Goal: Task Accomplishment & Management: Complete application form

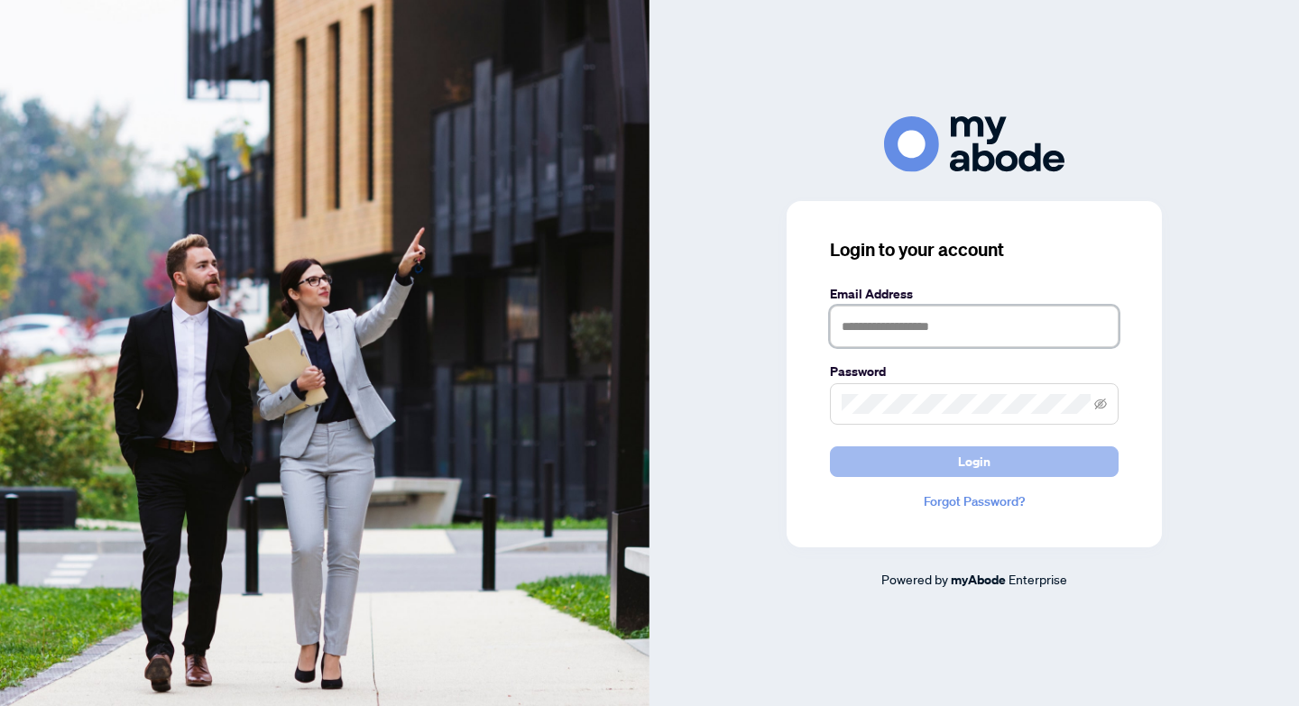
type input "**********"
click at [958, 465] on span "Login" at bounding box center [974, 461] width 32 height 29
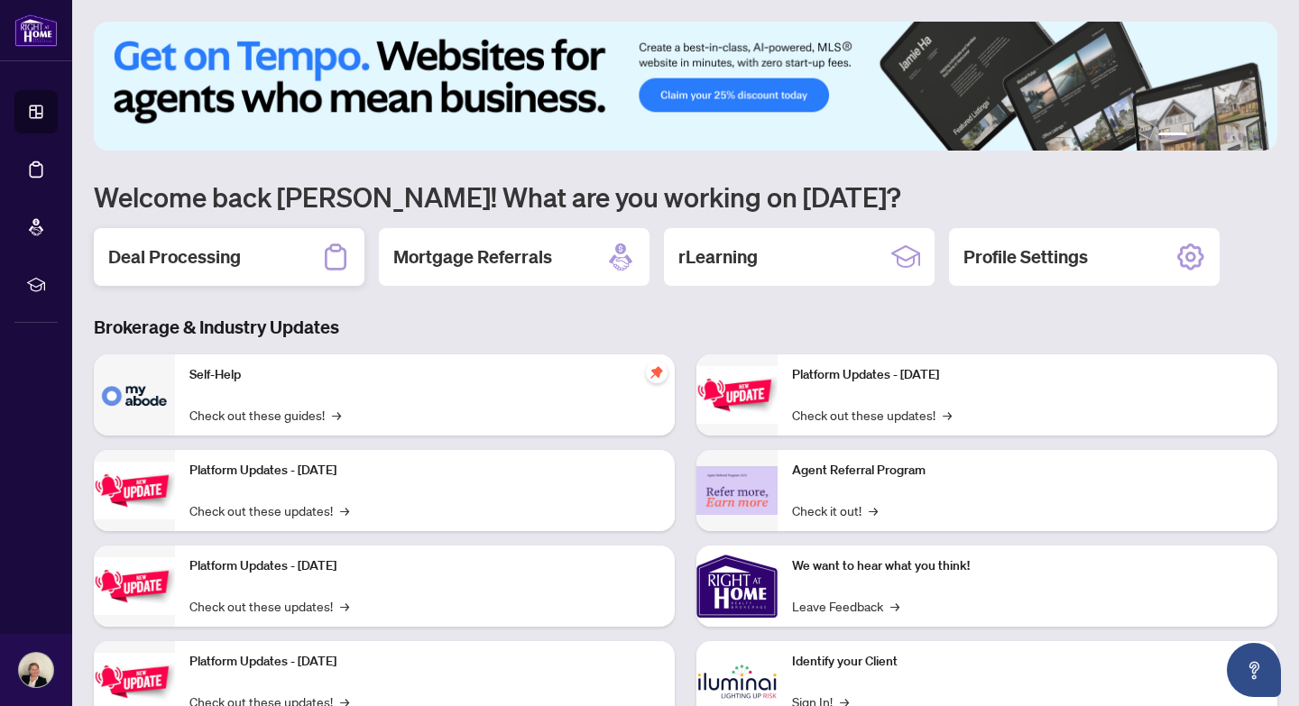
click at [161, 255] on h2 "Deal Processing" at bounding box center [174, 256] width 133 height 25
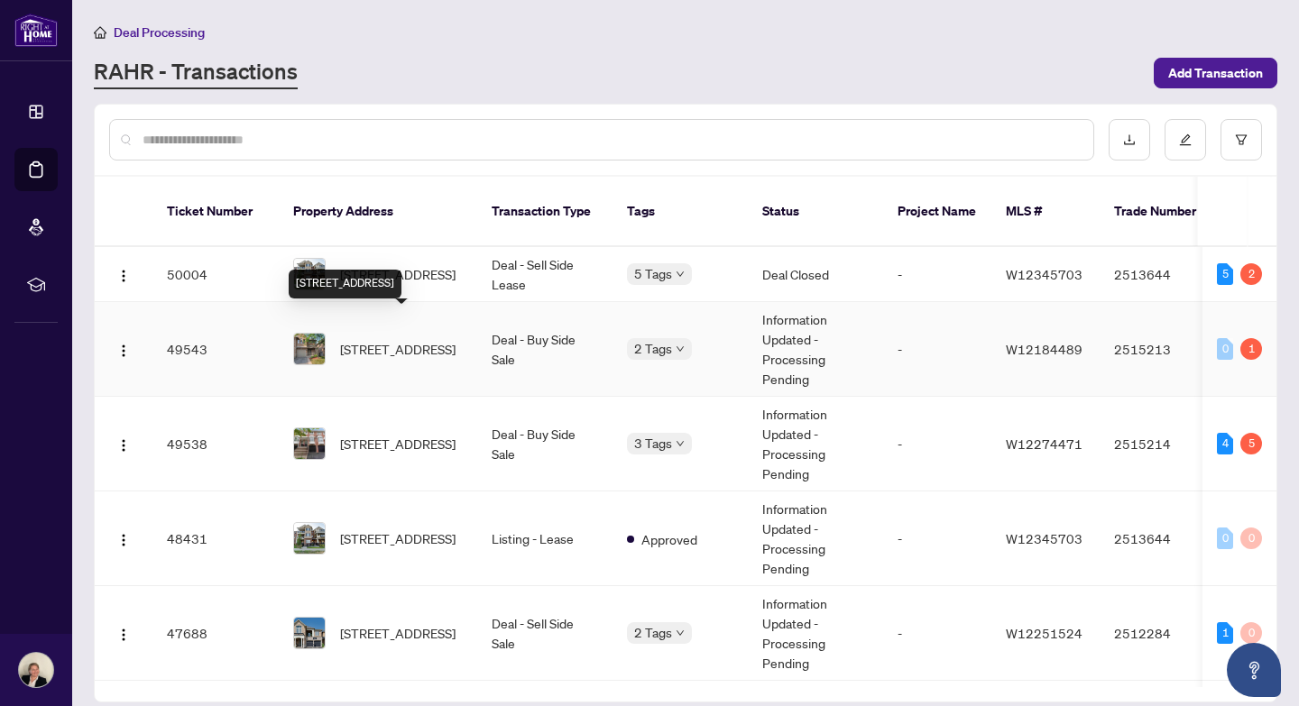
click at [355, 339] on span "[STREET_ADDRESS]" at bounding box center [397, 349] width 115 height 20
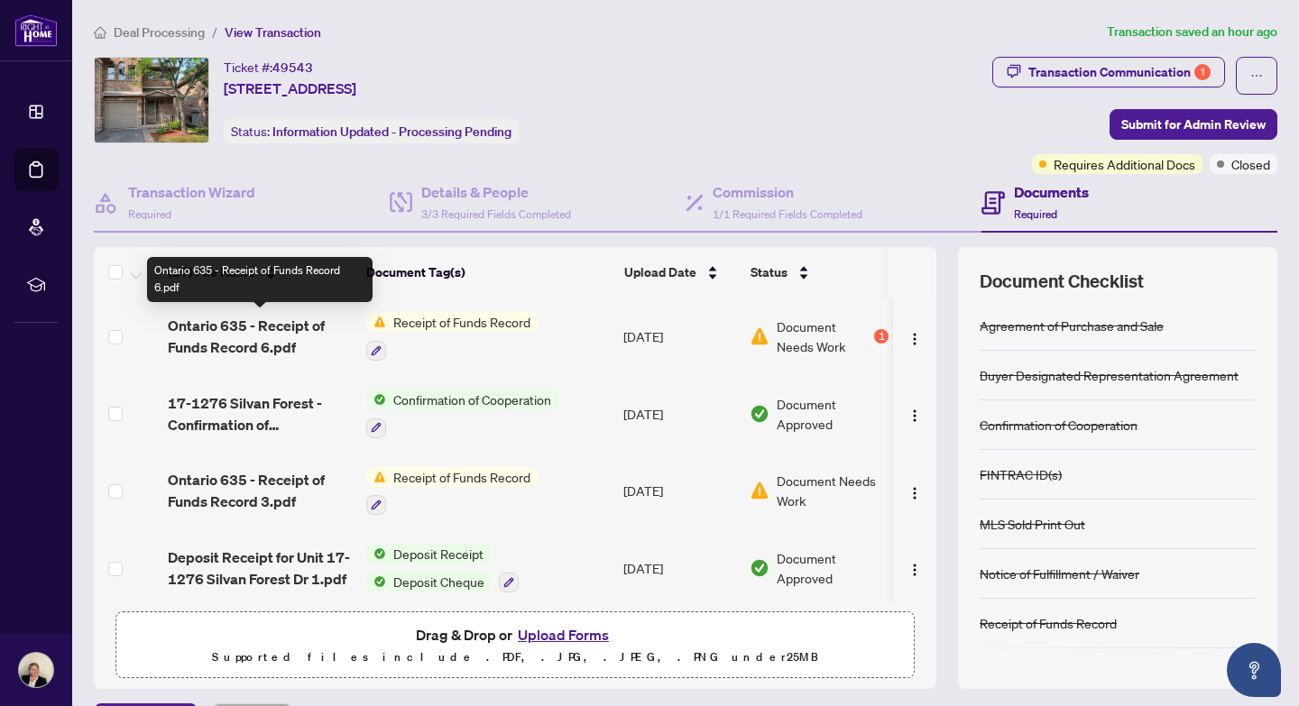
click at [277, 327] on span "Ontario 635 - Receipt of Funds Record 6.pdf" at bounding box center [260, 336] width 184 height 43
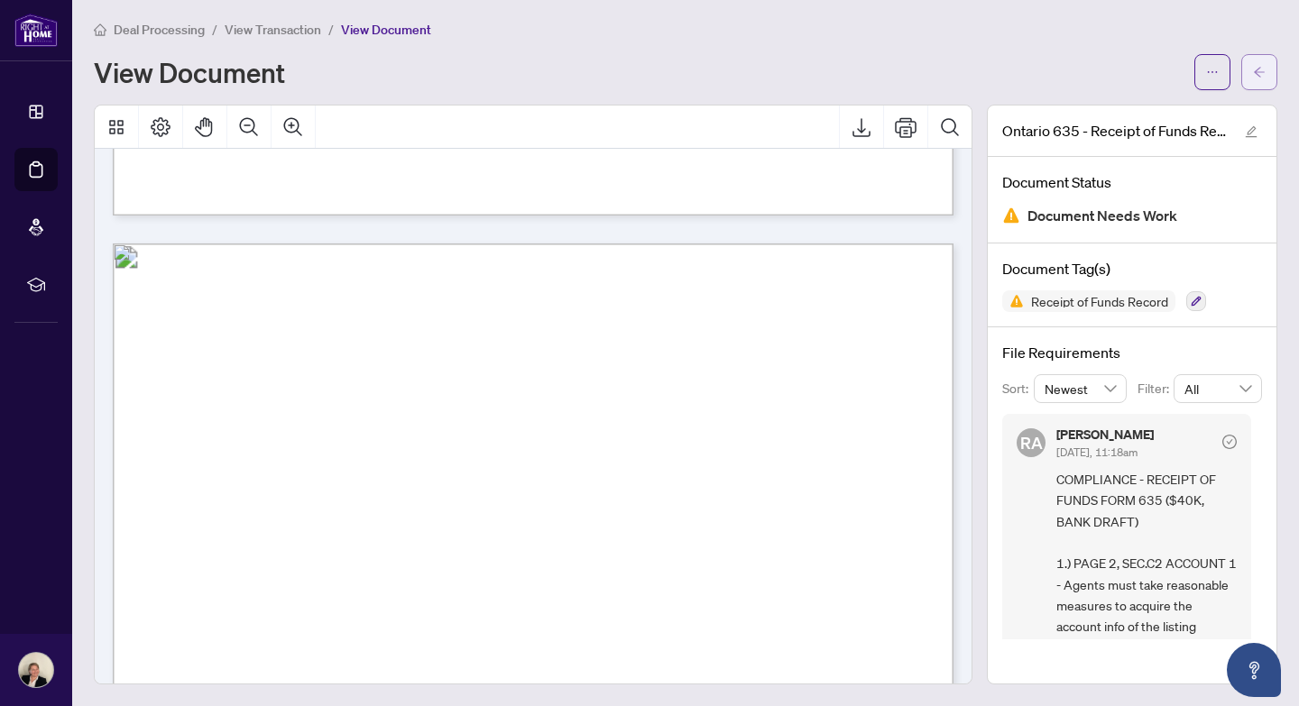
click at [1260, 76] on icon "arrow-left" at bounding box center [1259, 72] width 13 height 13
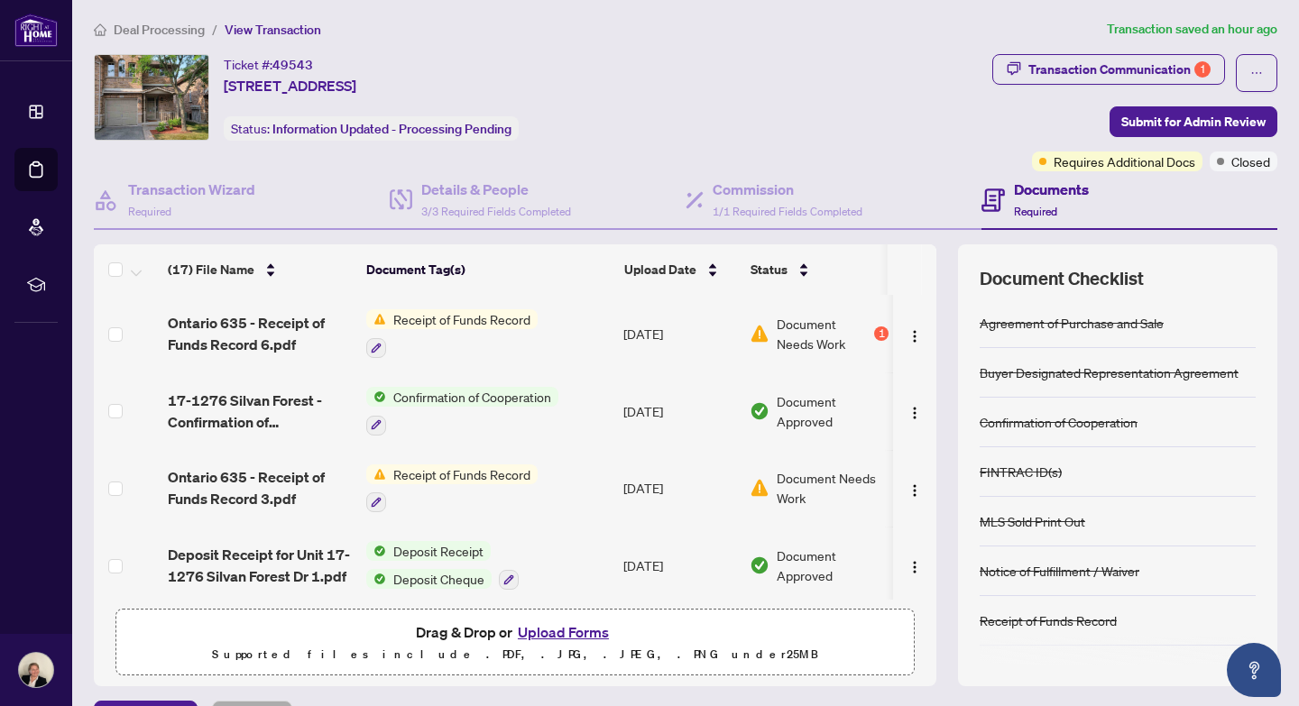
click at [540, 628] on button "Upload Forms" at bounding box center [563, 632] width 102 height 23
click at [409, 318] on span "Receipt of Funds Record" at bounding box center [462, 319] width 152 height 20
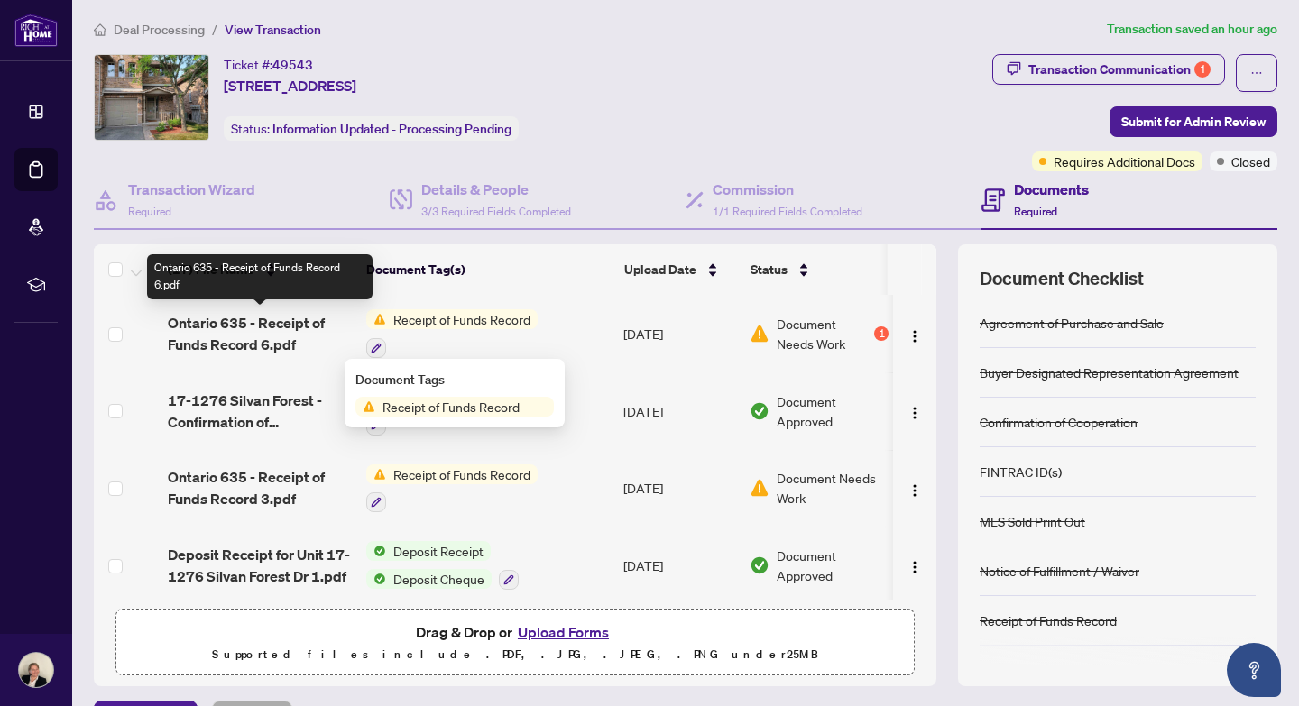
click at [276, 323] on span "Ontario 635 - Receipt of Funds Record 6.pdf" at bounding box center [260, 333] width 184 height 43
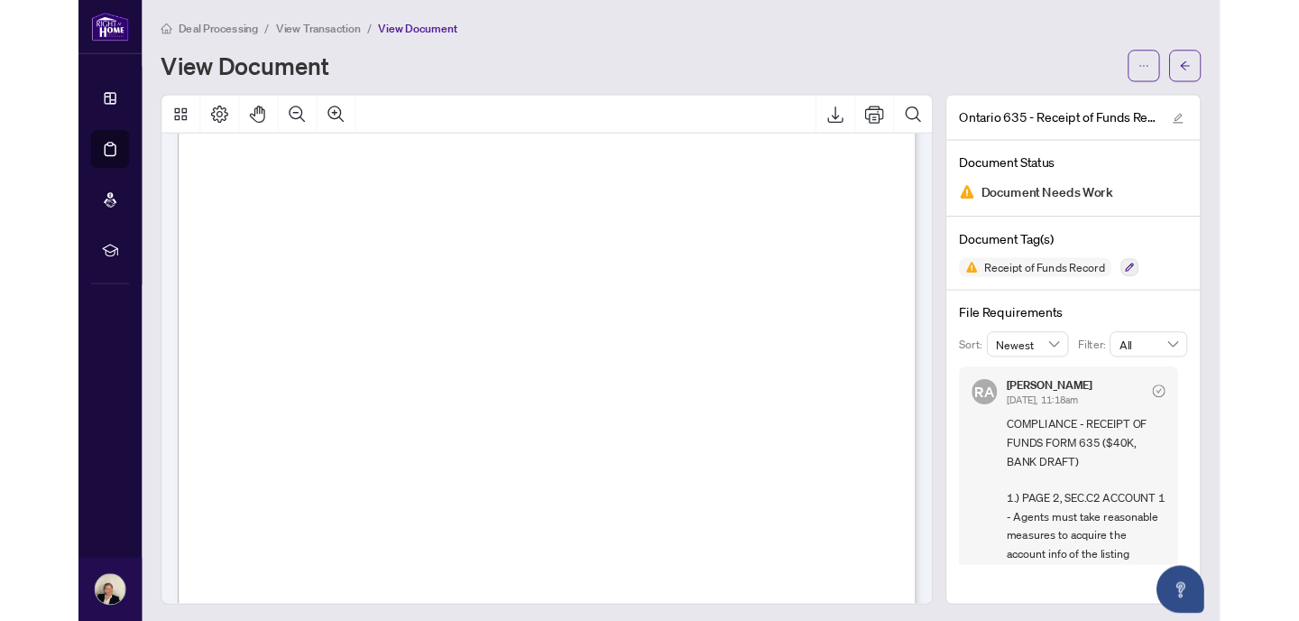
scroll to position [471, 0]
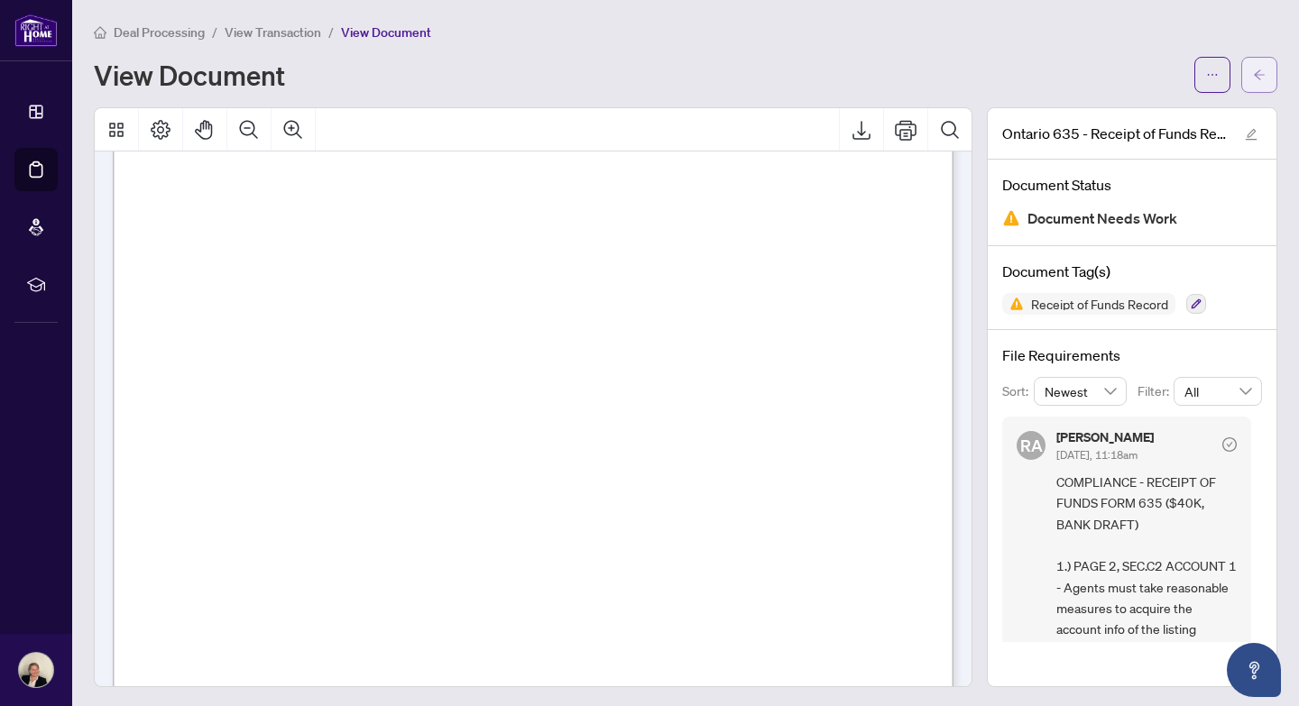
click at [1254, 78] on icon "arrow-left" at bounding box center [1259, 75] width 13 height 13
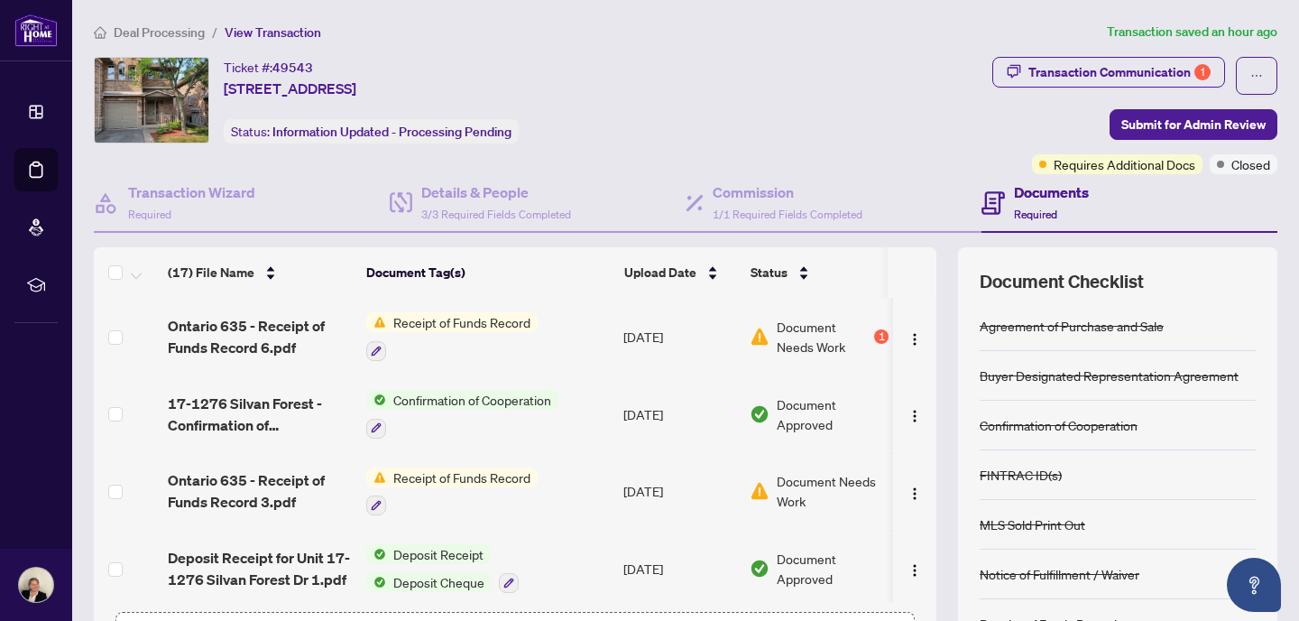
scroll to position [134, 0]
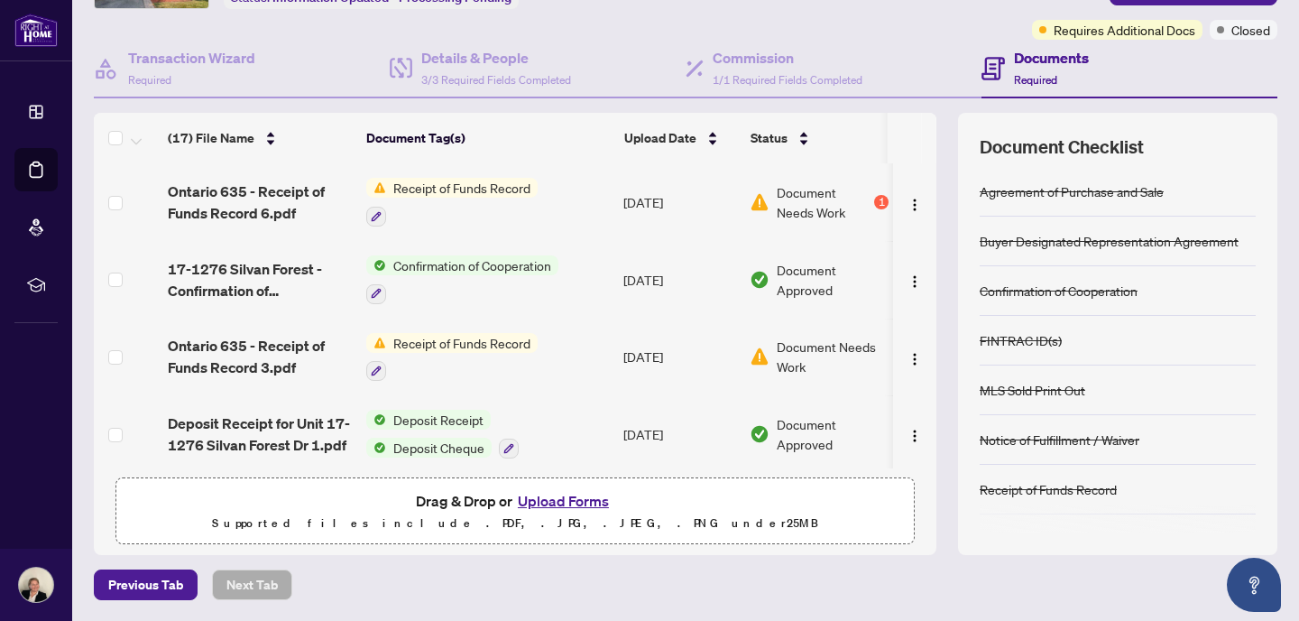
click at [562, 497] on button "Upload Forms" at bounding box center [563, 500] width 102 height 23
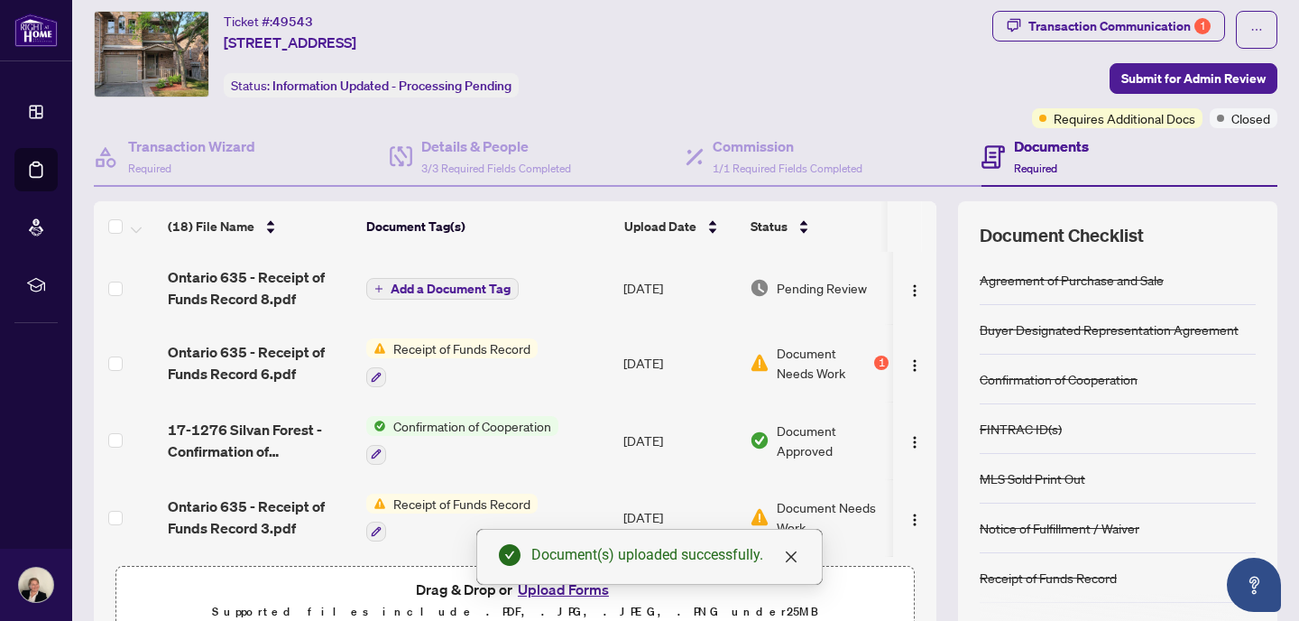
scroll to position [0, 0]
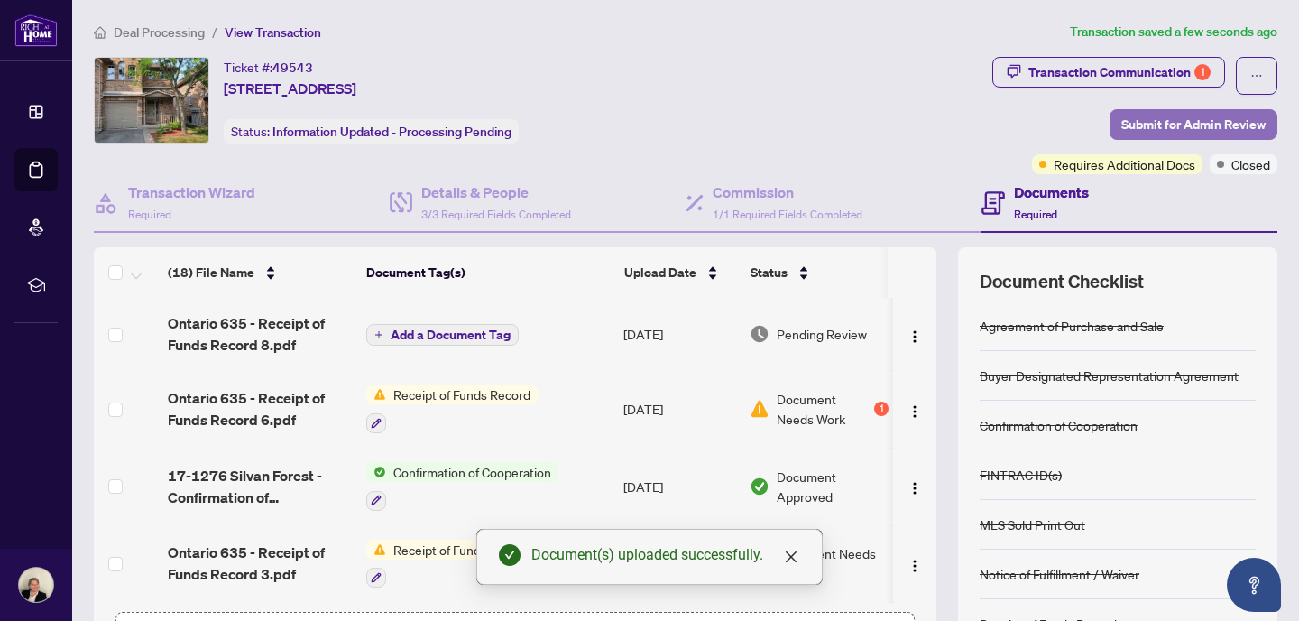
click at [1212, 119] on span "Submit for Admin Review" at bounding box center [1193, 124] width 144 height 29
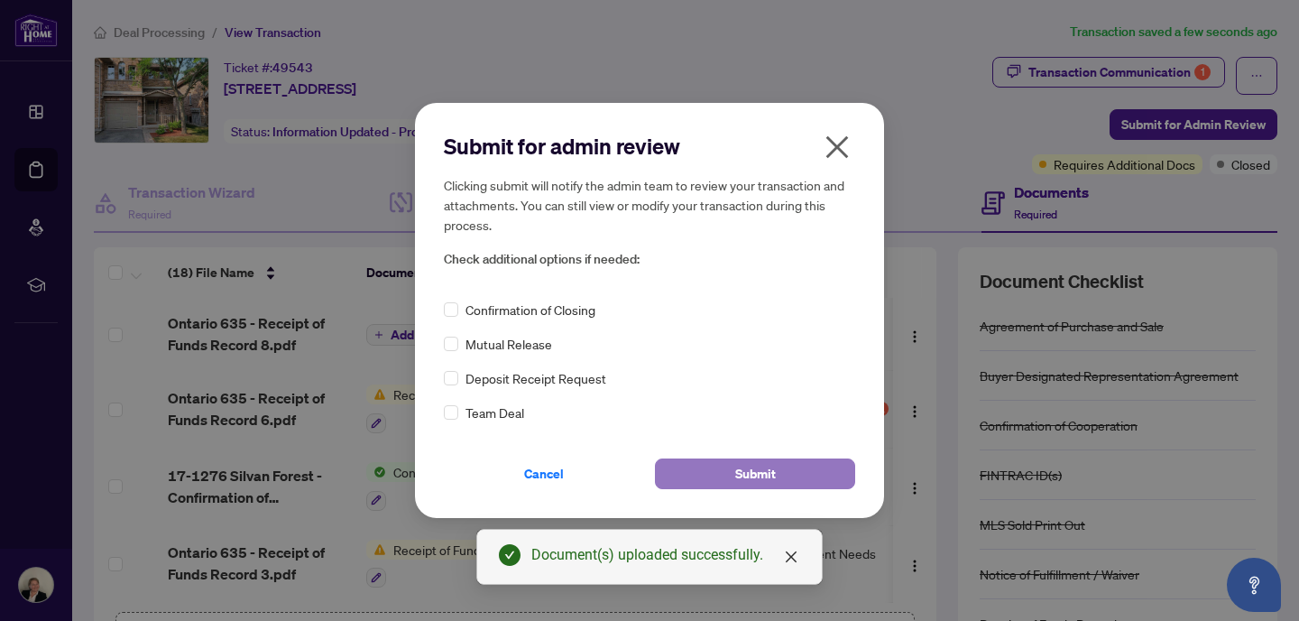
click at [764, 467] on span "Submit" at bounding box center [755, 473] width 41 height 29
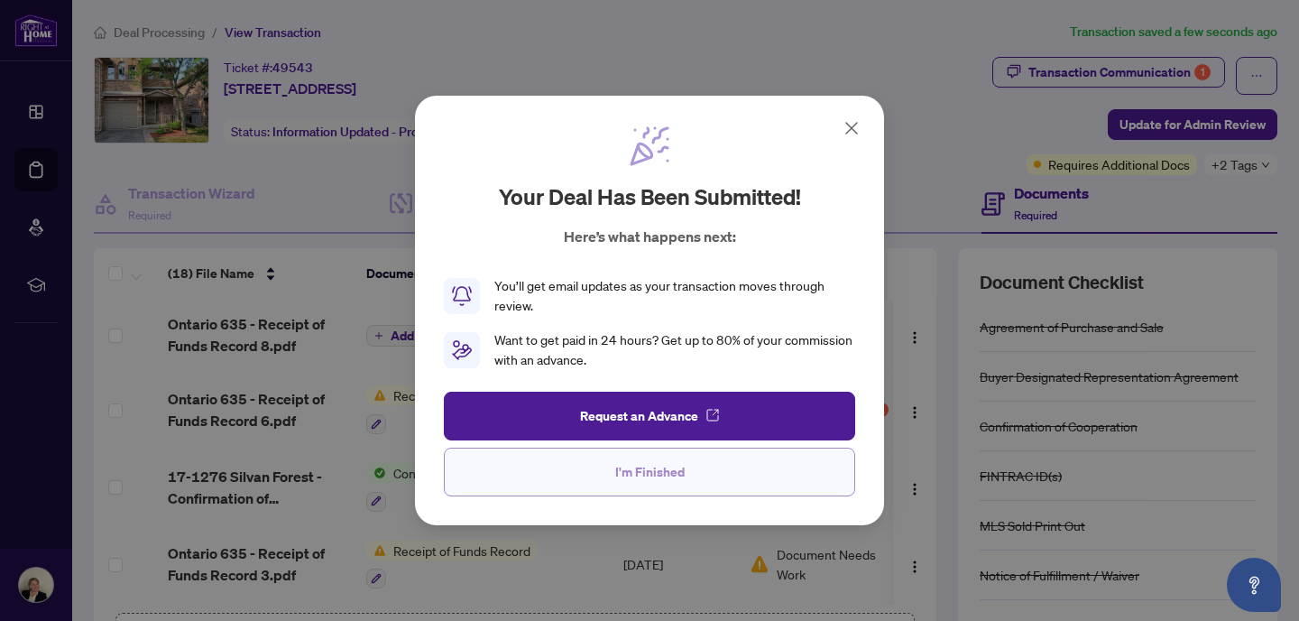
click at [665, 471] on span "I'm Finished" at bounding box center [649, 471] width 69 height 29
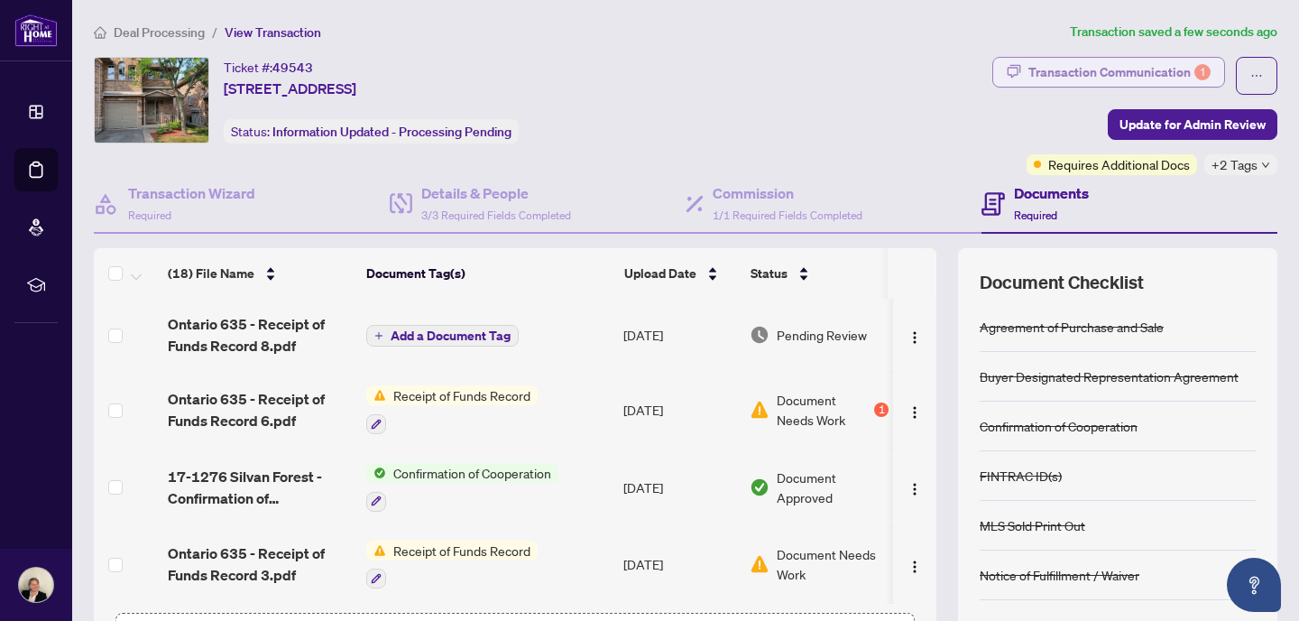
click at [1127, 69] on div "Transaction Communication 1" at bounding box center [1119, 72] width 182 height 29
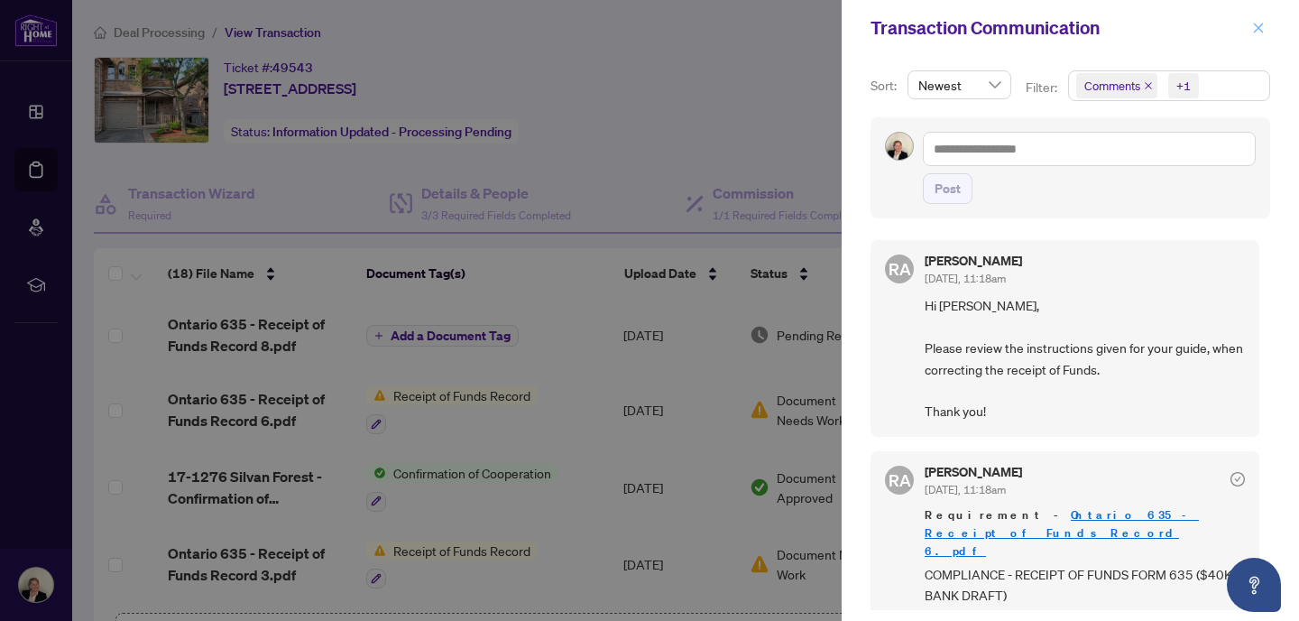
click at [1257, 32] on icon "close" at bounding box center [1258, 28] width 13 height 13
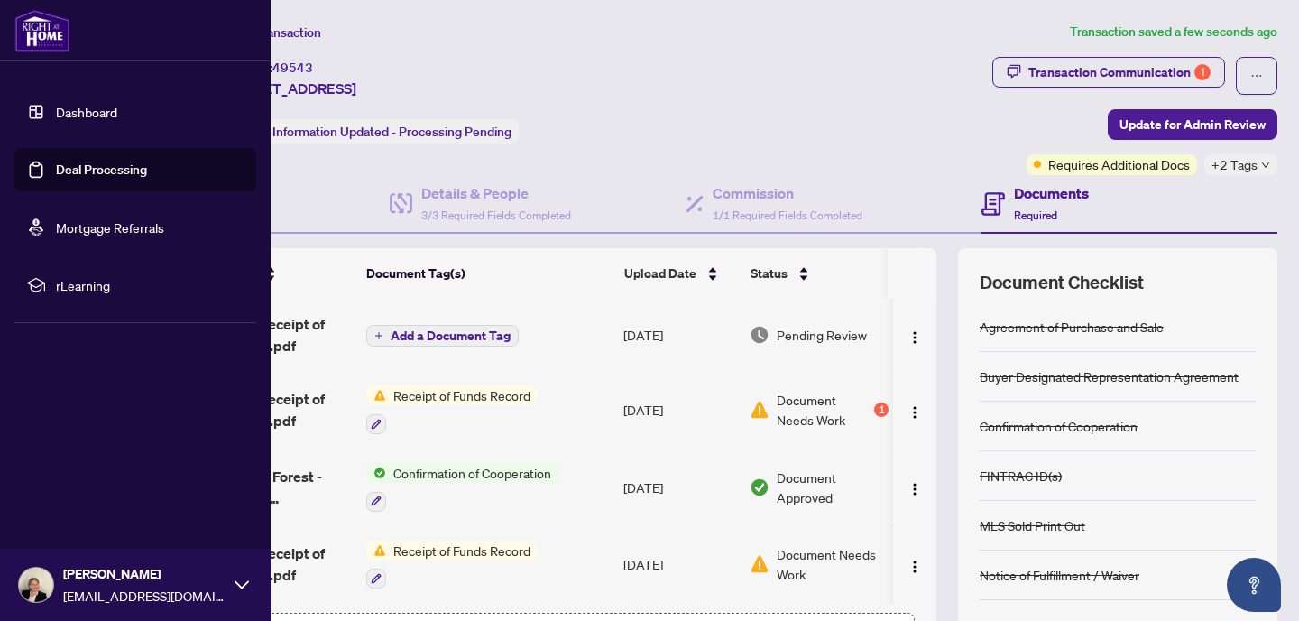
click at [56, 178] on link "Deal Processing" at bounding box center [101, 169] width 91 height 16
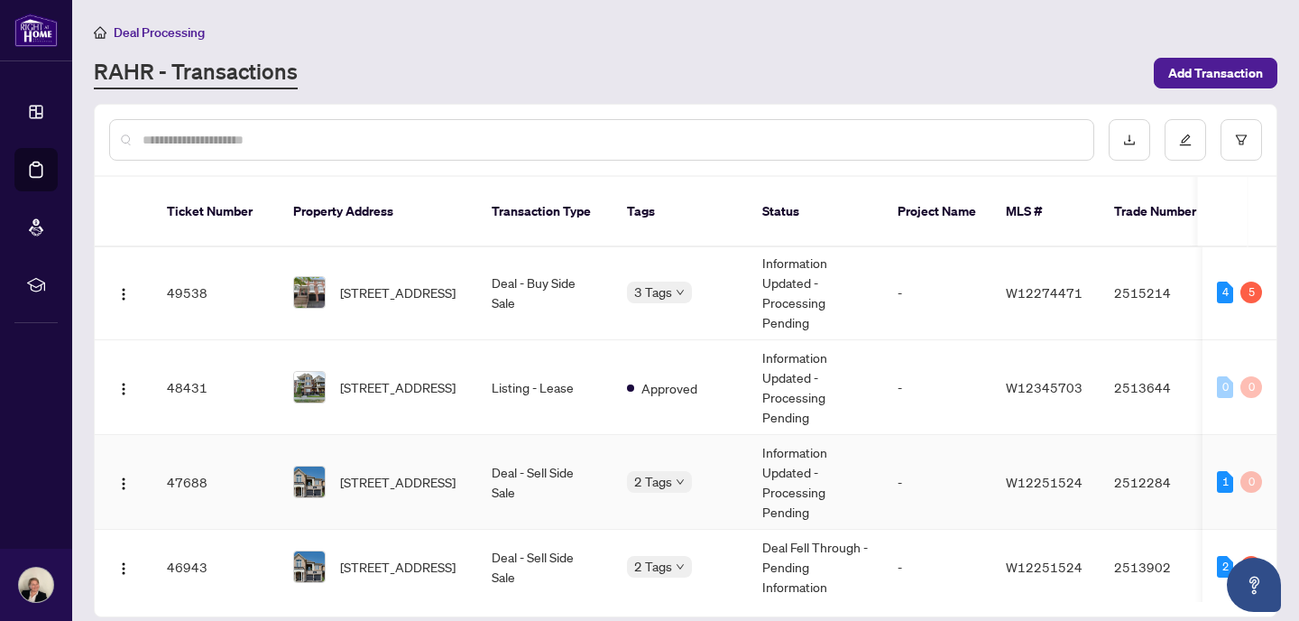
scroll to position [190, 0]
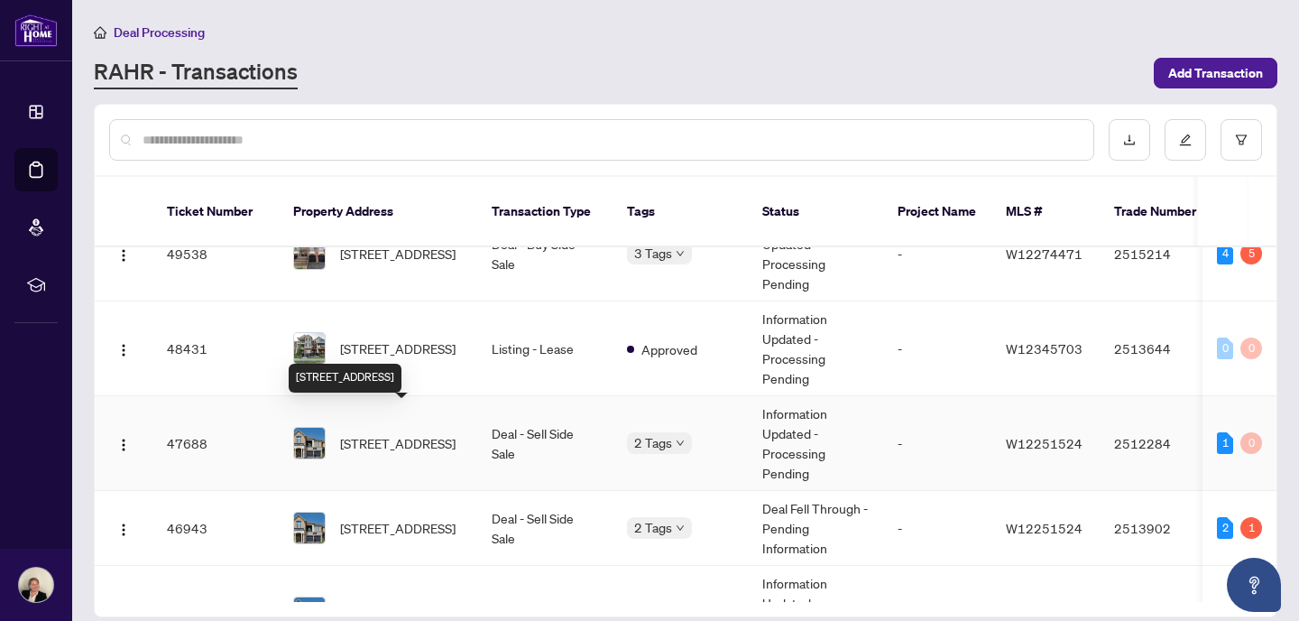
click at [366, 433] on span "[STREET_ADDRESS]" at bounding box center [397, 443] width 115 height 20
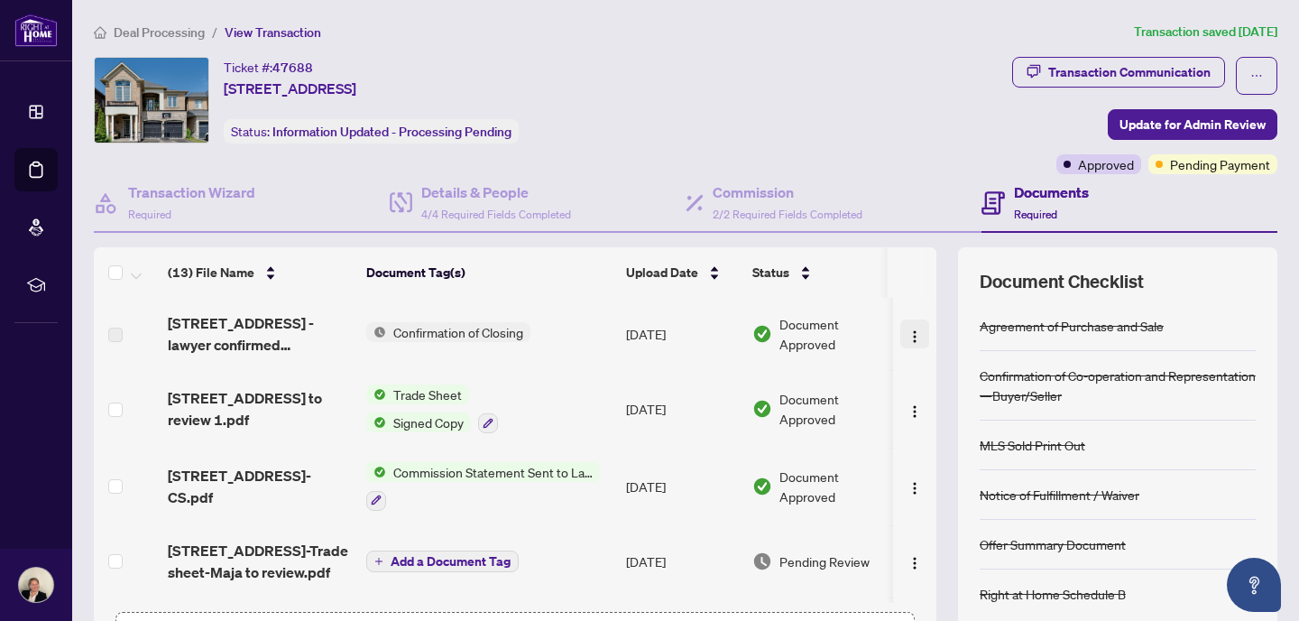
click at [908, 334] on img "button" at bounding box center [915, 336] width 14 height 14
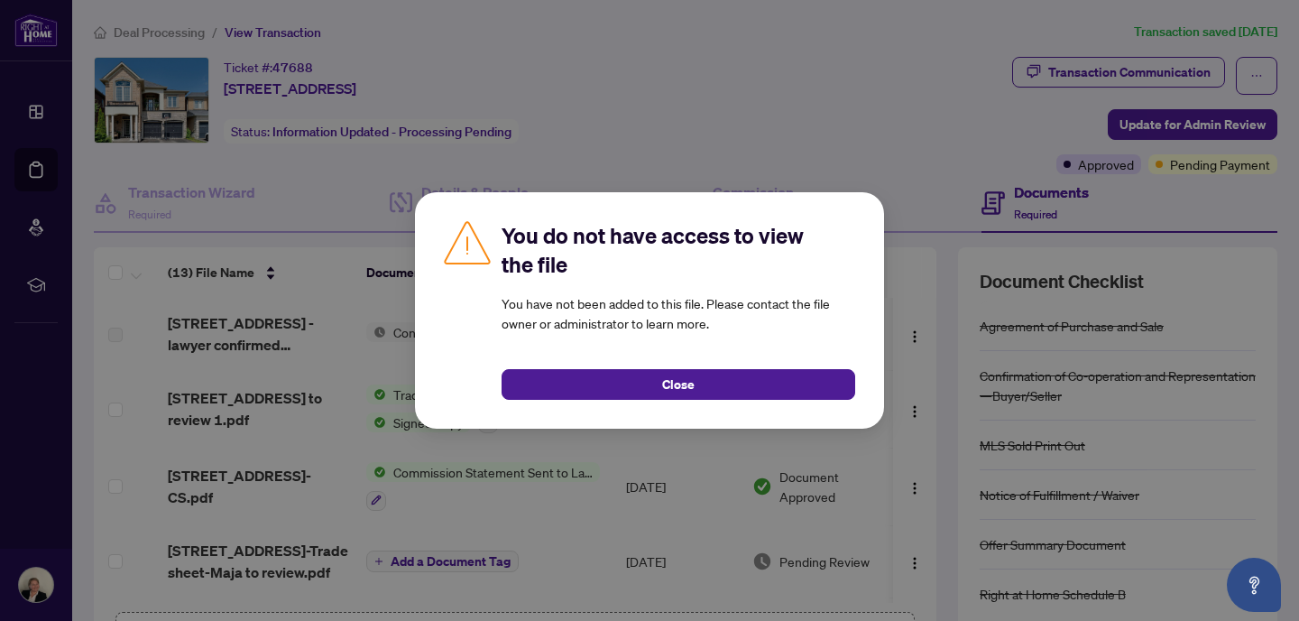
click at [882, 203] on div "You do not have access to view the file You have not been added to this file. P…" at bounding box center [649, 310] width 1299 height 621
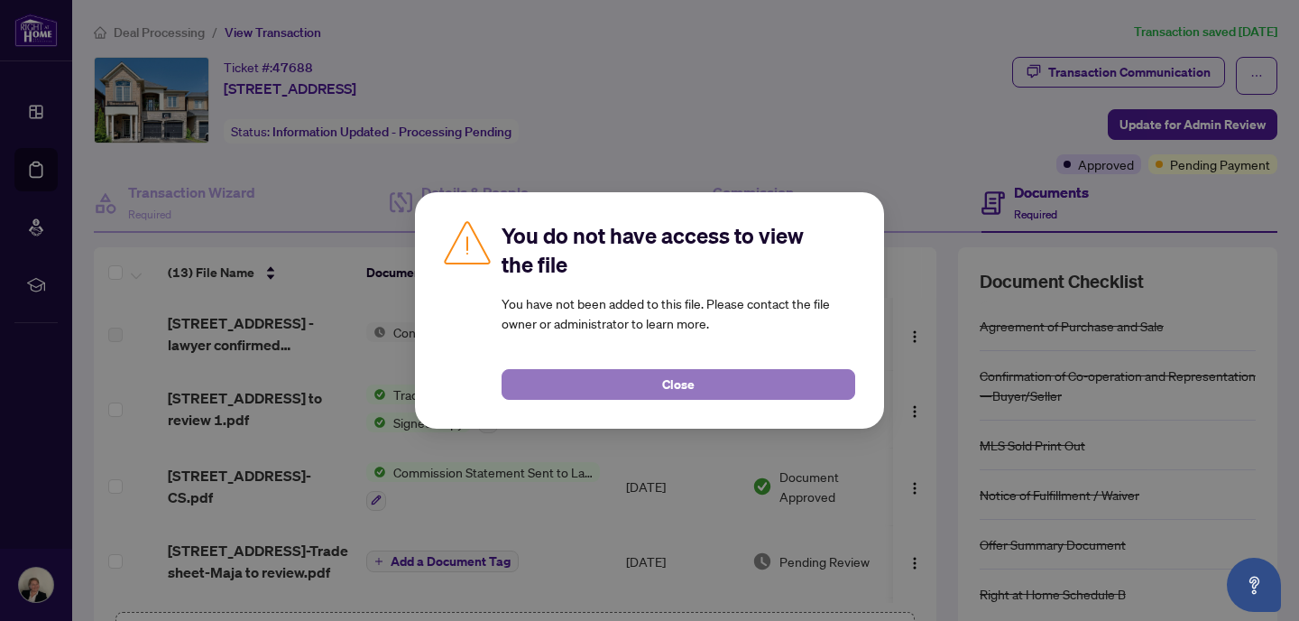
click at [705, 384] on button "Close" at bounding box center [679, 384] width 354 height 31
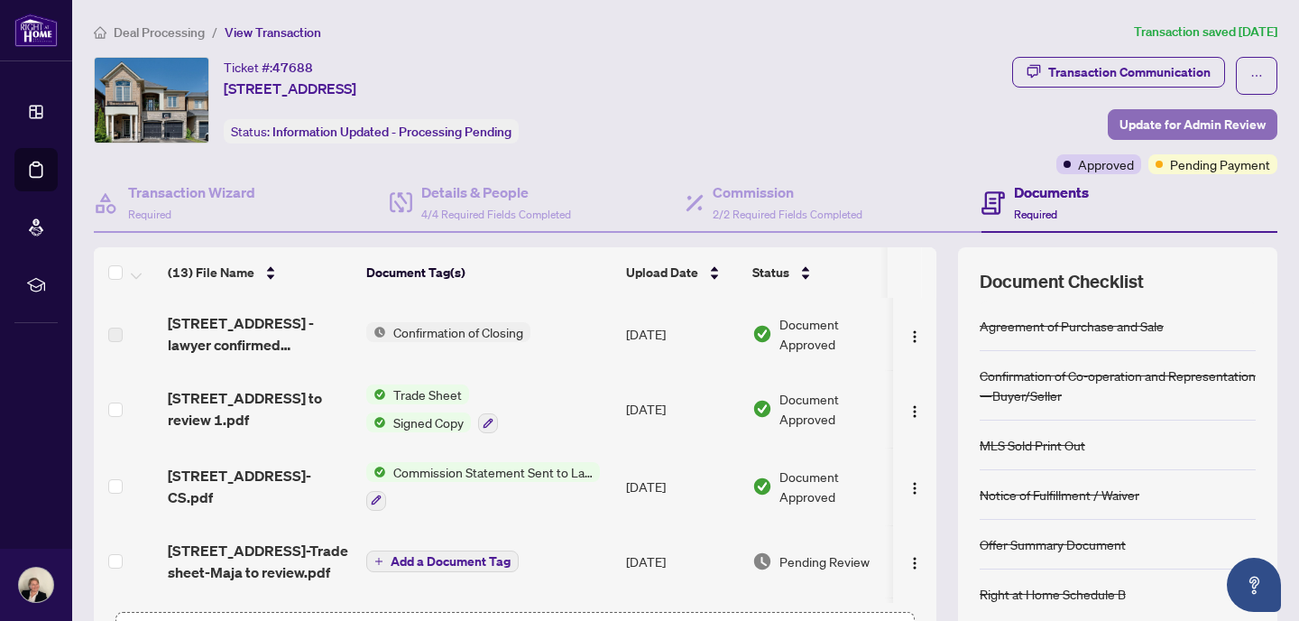
click at [1156, 129] on span "Update for Admin Review" at bounding box center [1193, 124] width 146 height 29
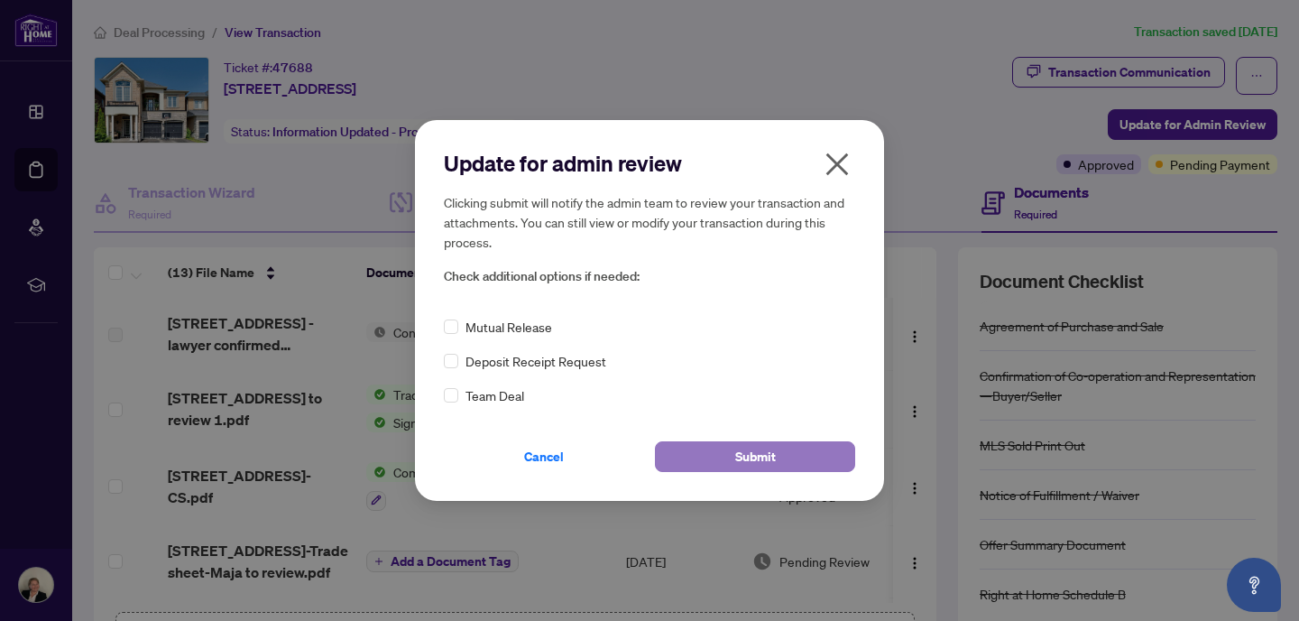
click at [762, 456] on span "Submit" at bounding box center [755, 456] width 41 height 29
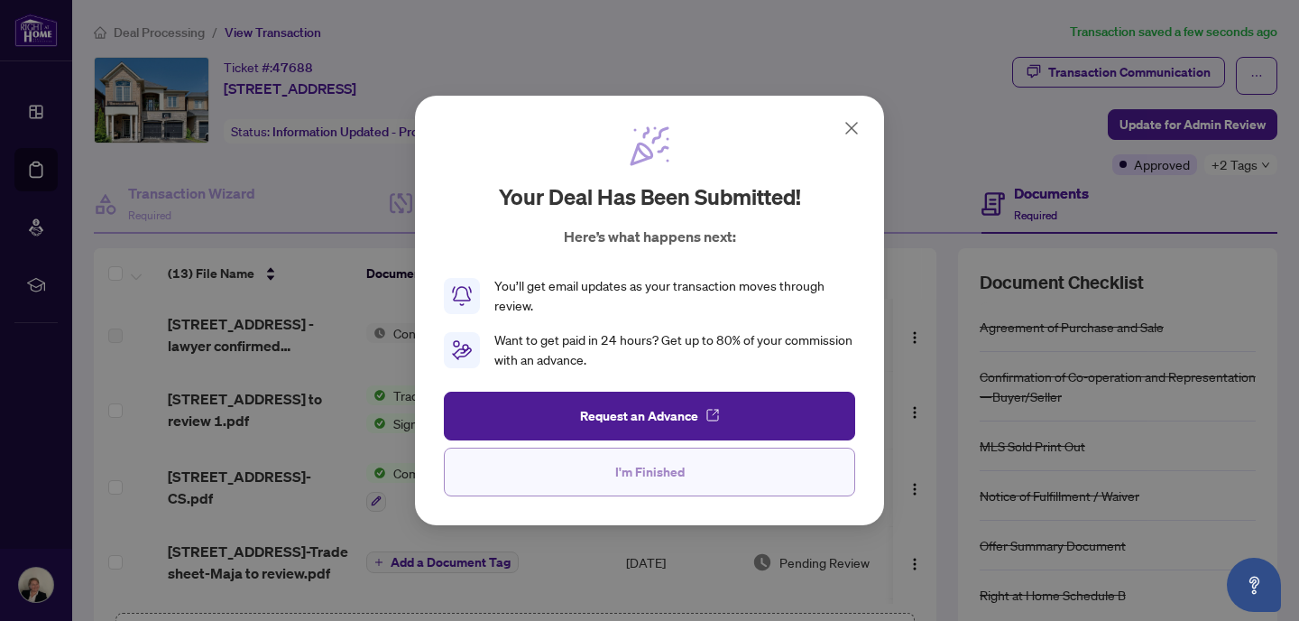
click at [651, 476] on span "I'm Finished" at bounding box center [649, 471] width 69 height 29
